Goal: Transaction & Acquisition: Purchase product/service

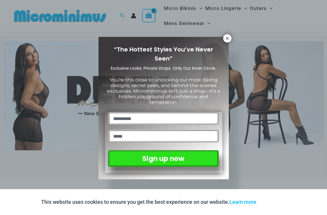
scroll to position [147, 0]
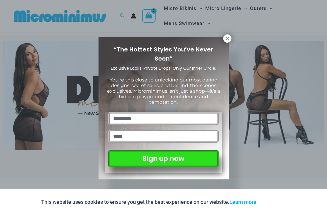
click at [224, 38] on icon at bounding box center [226, 38] width 5 height 5
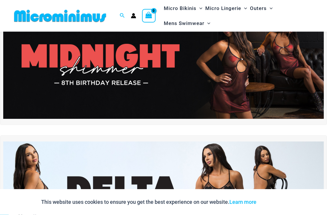
scroll to position [0, 0]
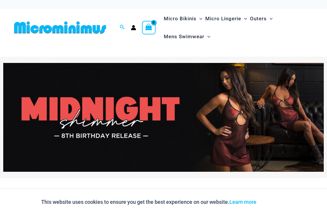
click at [266, 116] on img at bounding box center [163, 117] width 320 height 109
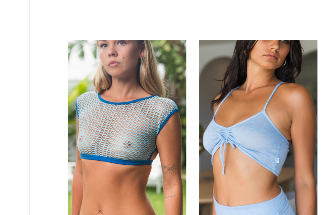
scroll to position [129, 0]
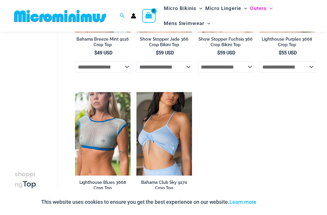
click at [75, 92] on img at bounding box center [75, 92] width 0 height 0
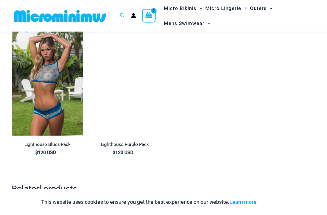
scroll to position [532, 0]
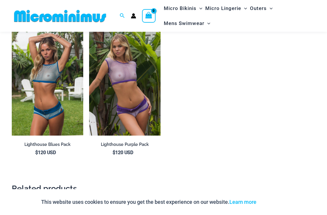
click at [89, 28] on img at bounding box center [89, 28] width 0 height 0
click at [12, 28] on img at bounding box center [12, 28] width 0 height 0
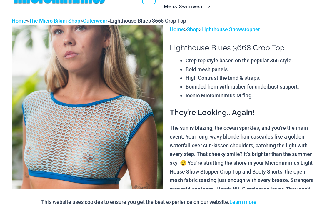
scroll to position [0, 0]
